Goal: Navigation & Orientation: Find specific page/section

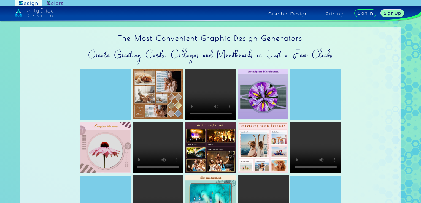
click at [52, 4] on img at bounding box center [55, 3] width 17 height 5
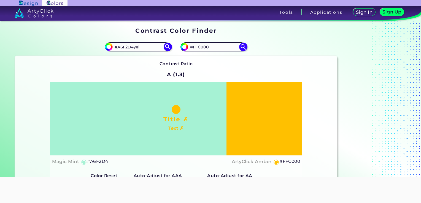
type input "#A6F2D4yel"
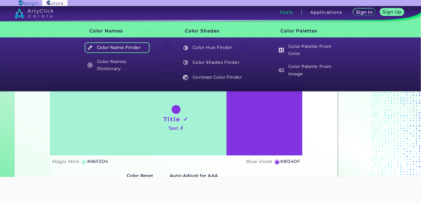
click at [149, 47] on h5 "Color Name Finder" at bounding box center [117, 47] width 65 height 10
